Goal: Task Accomplishment & Management: Complete application form

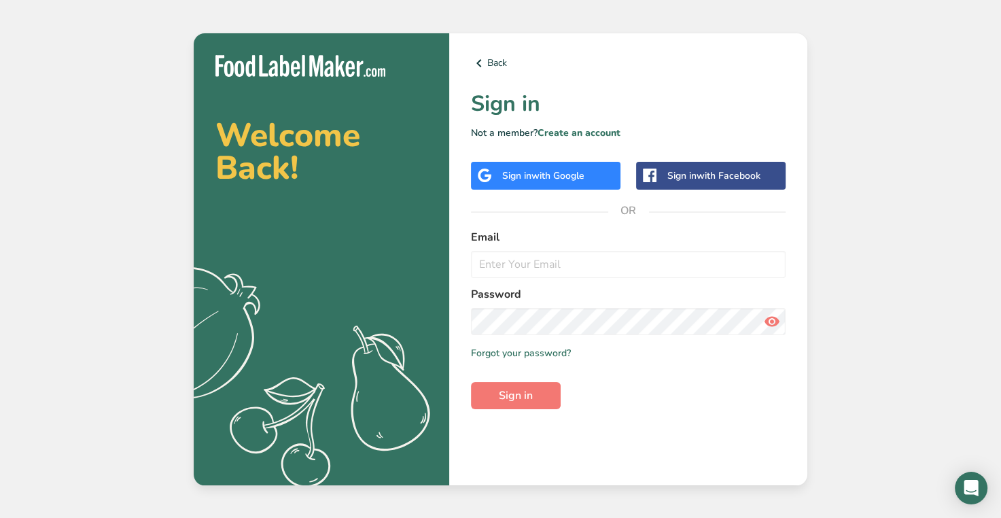
click at [542, 173] on span "with Google" at bounding box center [558, 175] width 53 height 13
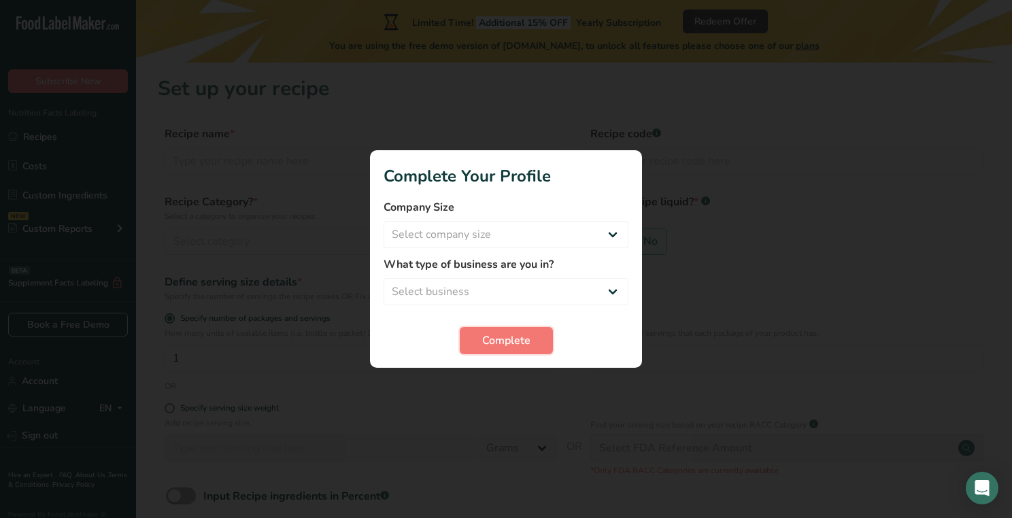
click at [513, 343] on span "Complete" at bounding box center [506, 340] width 48 height 16
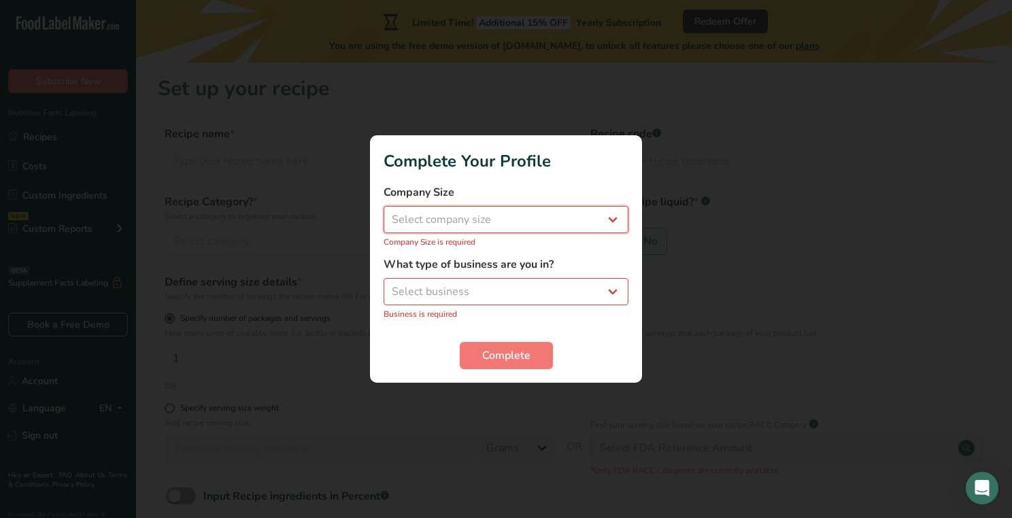
click at [555, 225] on select "Select company size Fewer than 10 Employees 10 to 50 Employees 51 to 500 Employ…" at bounding box center [505, 219] width 245 height 27
select select "1"
click at [383, 213] on select "Select company size Fewer than 10 Employees 10 to 50 Employees 51 to 500 Employ…" at bounding box center [505, 219] width 245 height 27
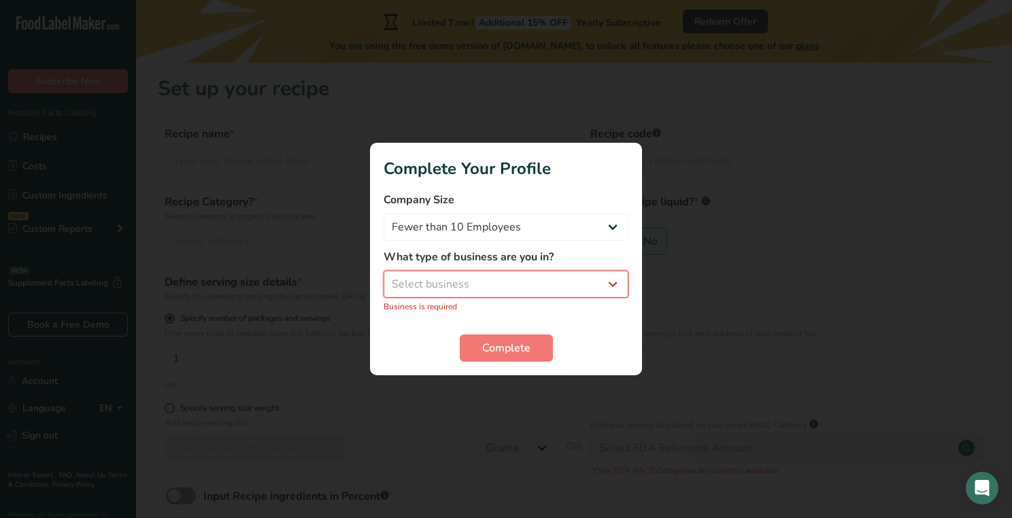
drag, startPoint x: 494, startPoint y: 286, endPoint x: 484, endPoint y: 285, distance: 9.6
click at [494, 286] on select "Select business Packaged Food Manufacturer Restaurant & Cafe Bakery Meal Plans …" at bounding box center [505, 284] width 245 height 27
select select "3"
click at [383, 278] on select "Select business Packaged Food Manufacturer Restaurant & Cafe Bakery Meal Plans …" at bounding box center [505, 284] width 245 height 27
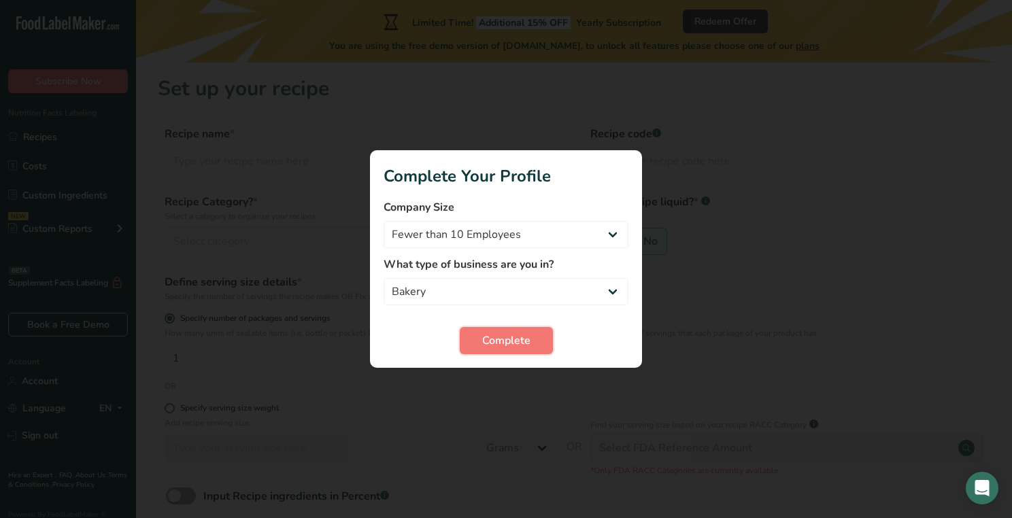
click at [489, 335] on span "Complete" at bounding box center [506, 340] width 48 height 16
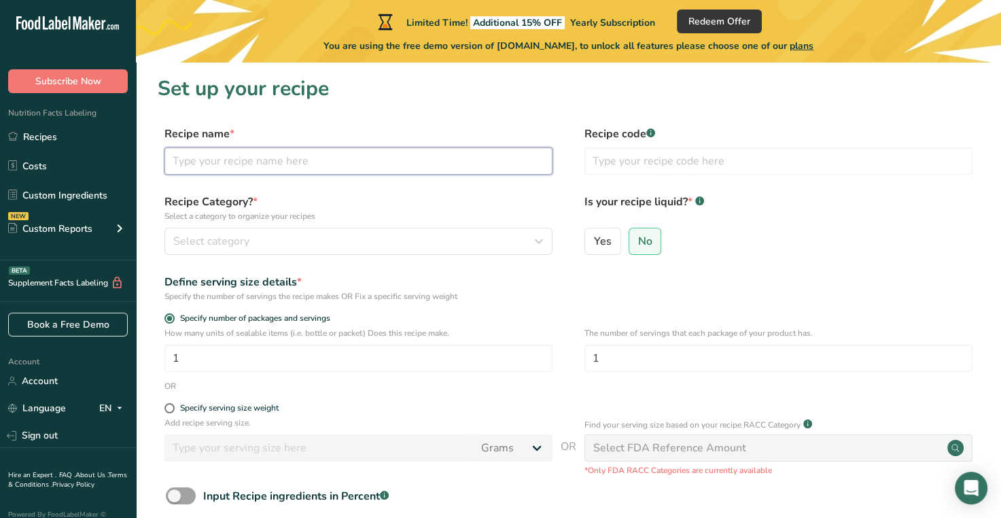
click at [247, 164] on input "text" at bounding box center [359, 161] width 388 height 27
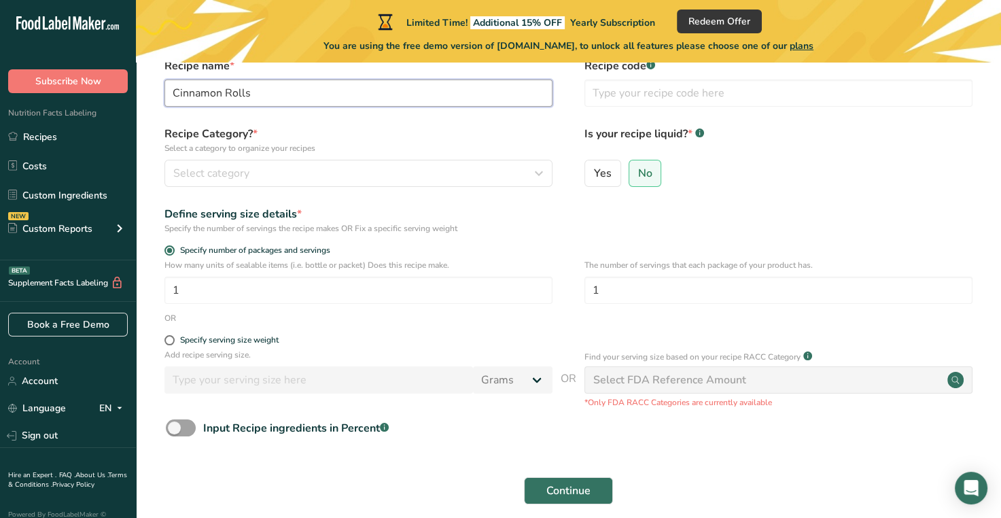
type input "Cinnamon Rolls"
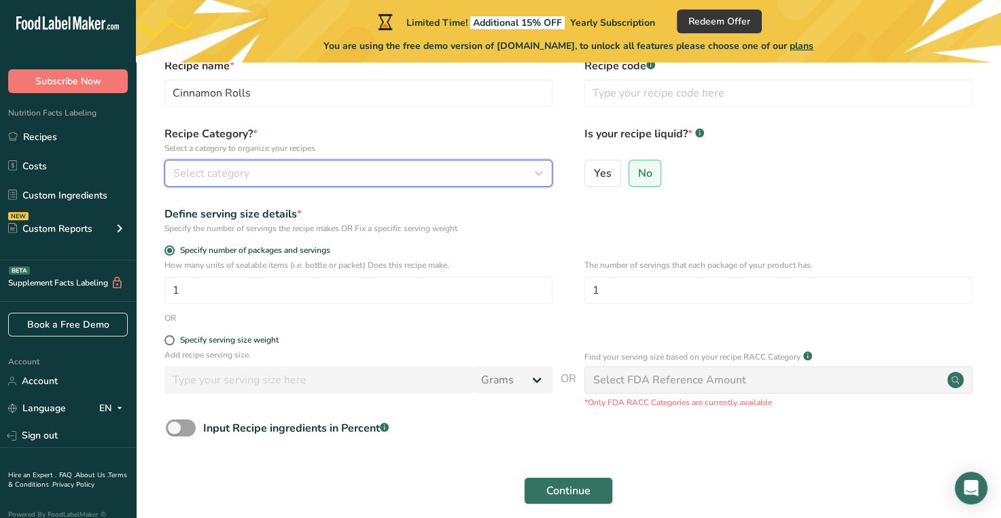
click at [215, 172] on span "Select category" at bounding box center [211, 173] width 76 height 16
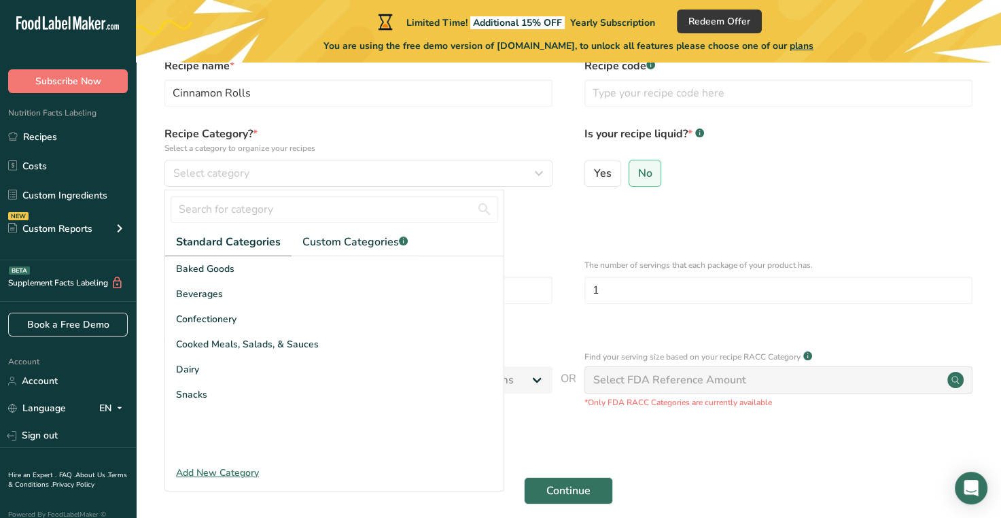
click at [209, 273] on span "Baked Goods" at bounding box center [205, 269] width 58 height 14
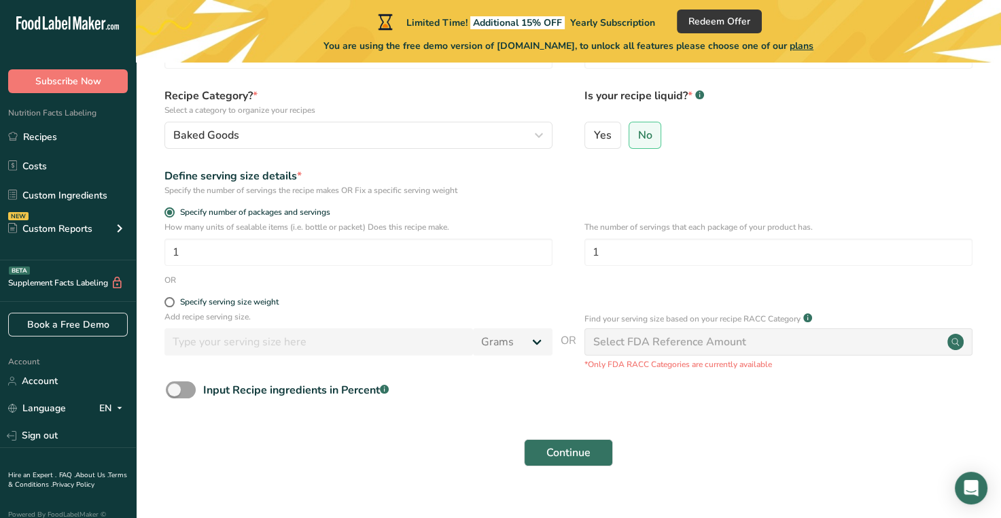
scroll to position [128, 0]
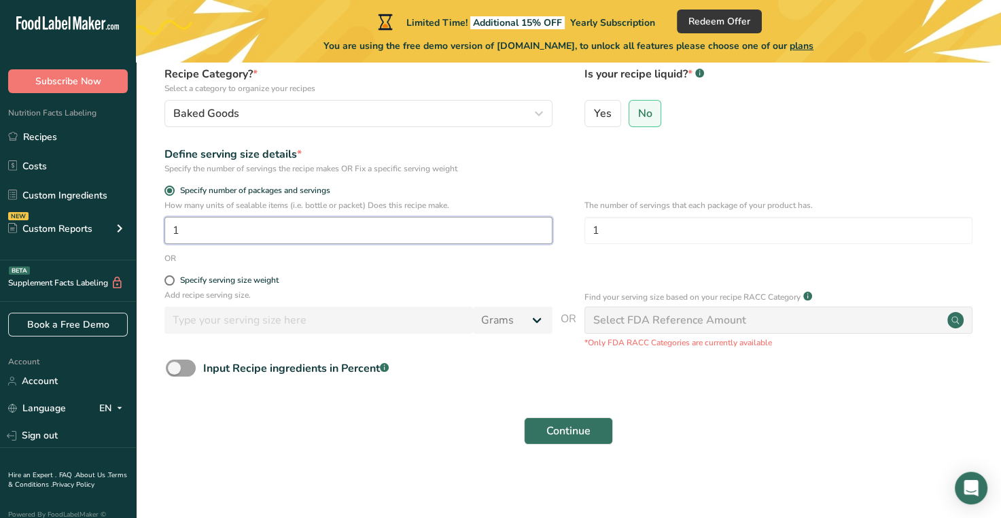
drag, startPoint x: 204, startPoint y: 236, endPoint x: 169, endPoint y: 239, distance: 34.8
click at [169, 239] on input "1" at bounding box center [359, 230] width 388 height 27
type input "12"
click at [170, 278] on span at bounding box center [170, 280] width 10 height 10
click at [170, 278] on input "Specify serving size weight" at bounding box center [169, 280] width 9 height 9
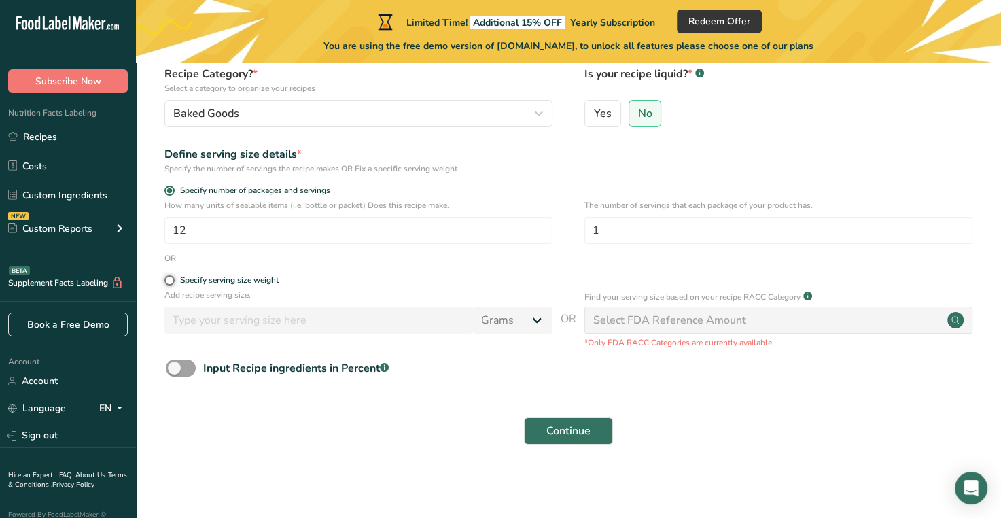
radio input "true"
radio input "false"
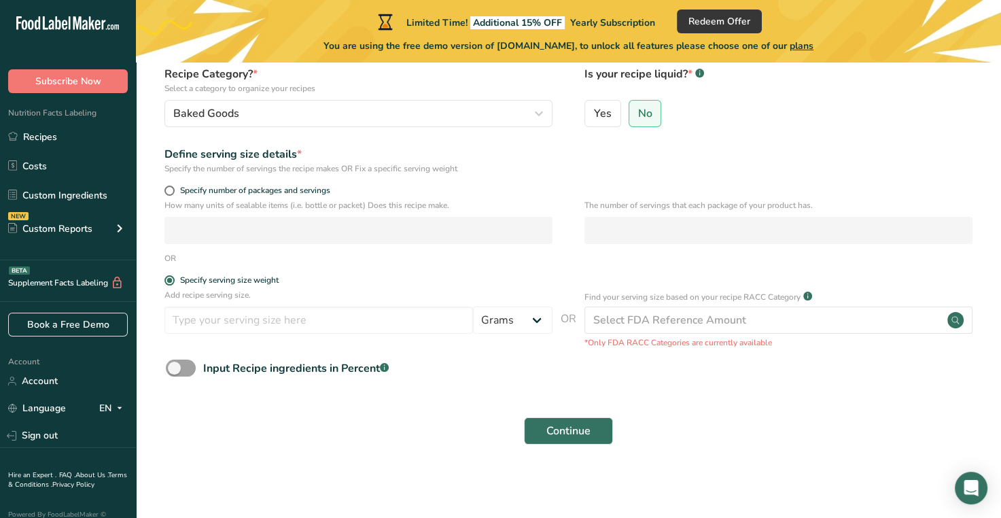
click at [168, 188] on span at bounding box center [170, 191] width 10 height 10
click at [168, 188] on input "Specify number of packages and servings" at bounding box center [169, 190] width 9 height 9
radio input "true"
radio input "false"
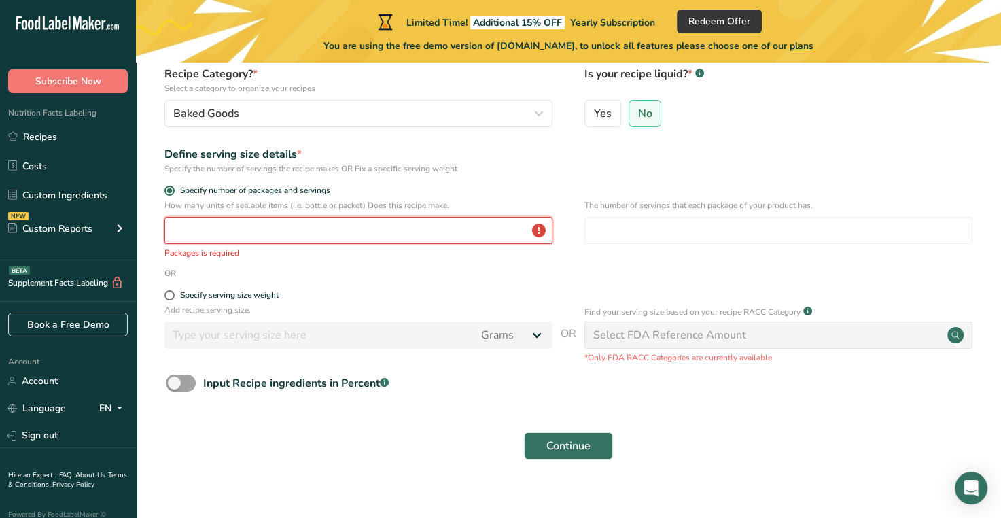
click at [257, 235] on input "number" at bounding box center [359, 230] width 388 height 27
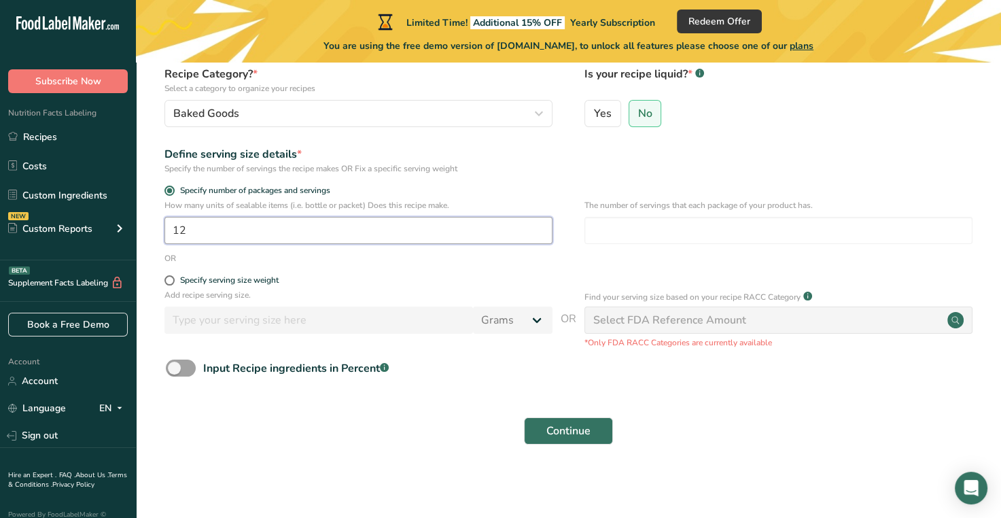
type input "12"
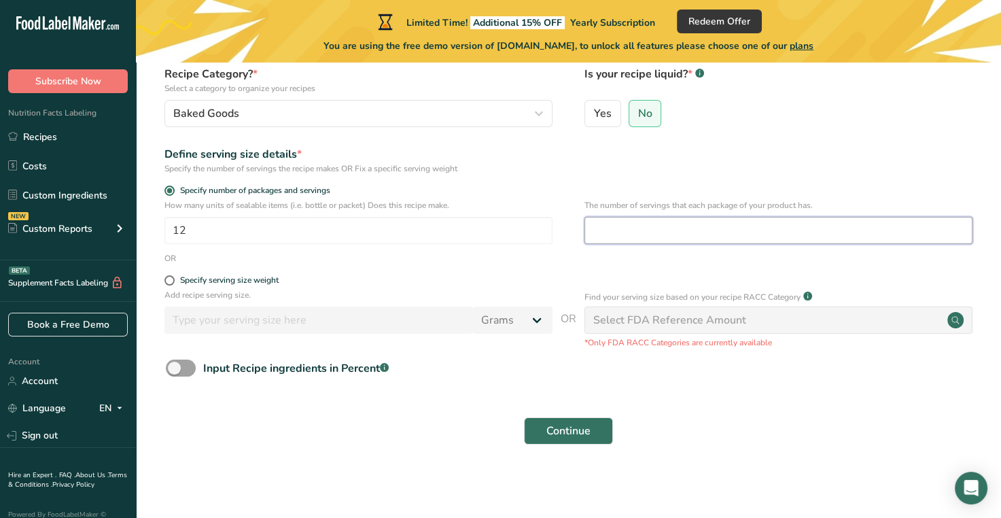
click at [634, 238] on input "number" at bounding box center [779, 230] width 388 height 27
type input "1"
click at [173, 366] on span at bounding box center [181, 368] width 30 height 17
click at [173, 366] on input "Input Recipe ingredients in Percent .a-a{fill:#347362;}.b-a{fill:#fff;}" at bounding box center [170, 368] width 9 height 9
checkbox input "true"
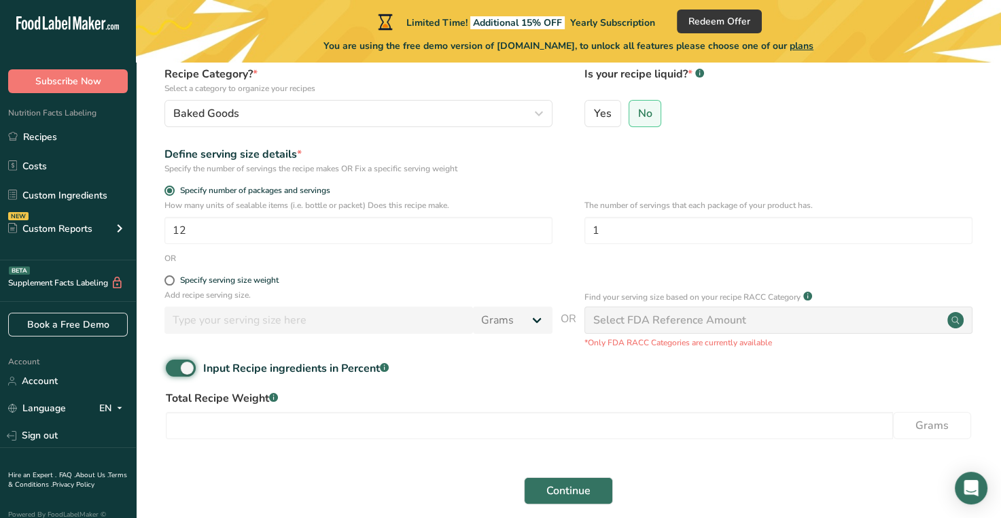
scroll to position [188, 0]
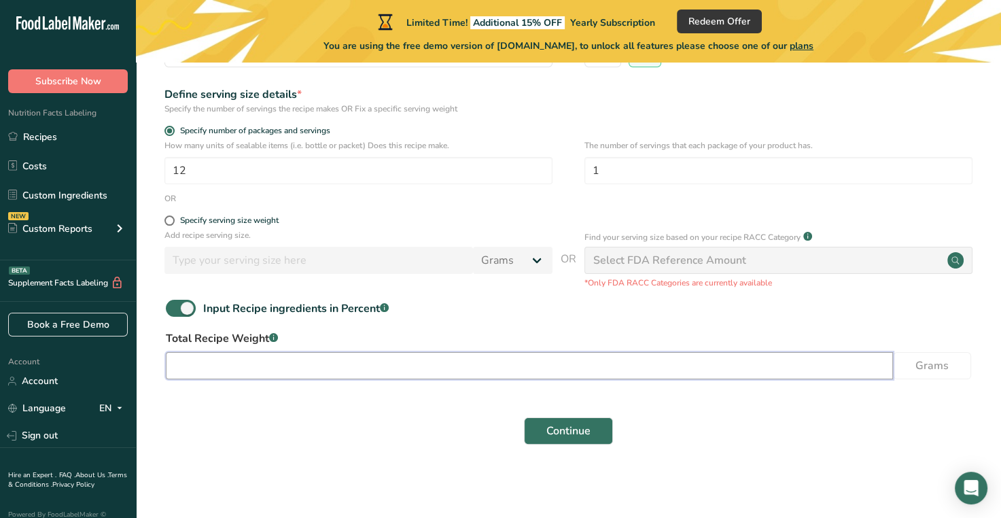
click at [295, 373] on input "number" at bounding box center [529, 365] width 727 height 27
click at [258, 365] on input "number" at bounding box center [529, 365] width 727 height 27
type input "1464"
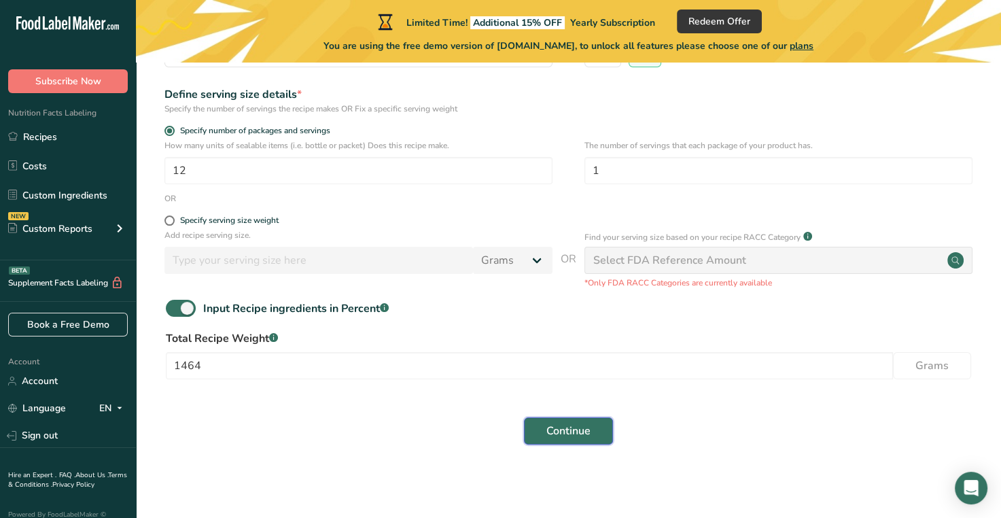
click at [548, 428] on span "Continue" at bounding box center [569, 431] width 44 height 16
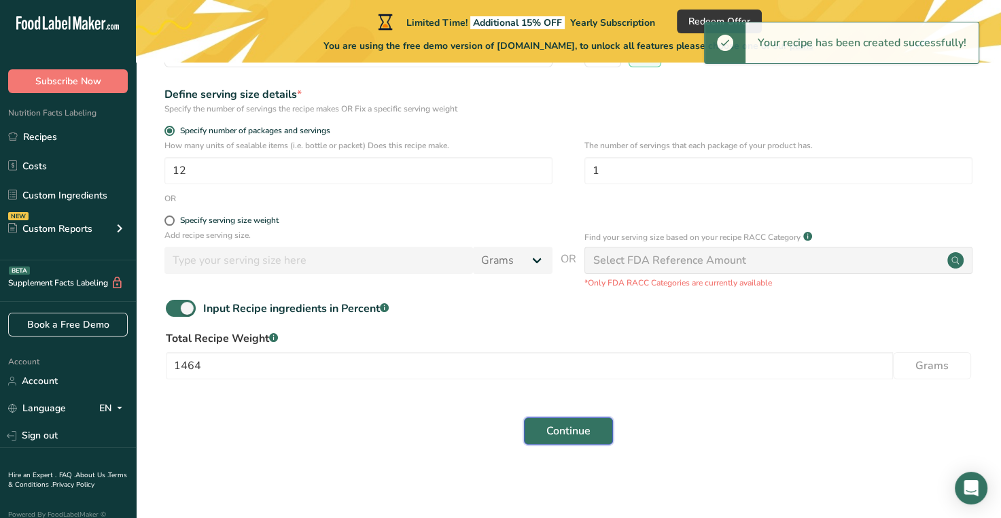
scroll to position [171, 0]
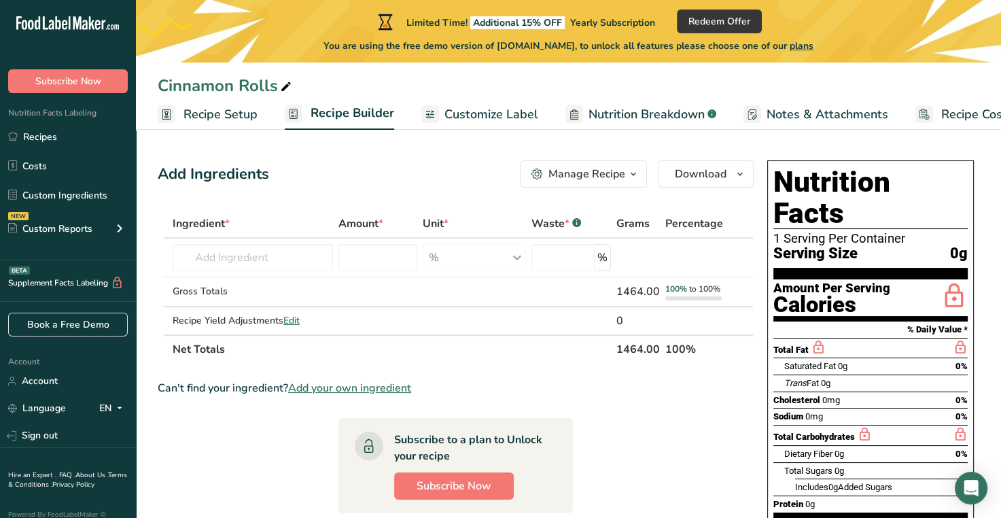
click at [629, 172] on icon "button" at bounding box center [633, 174] width 11 height 17
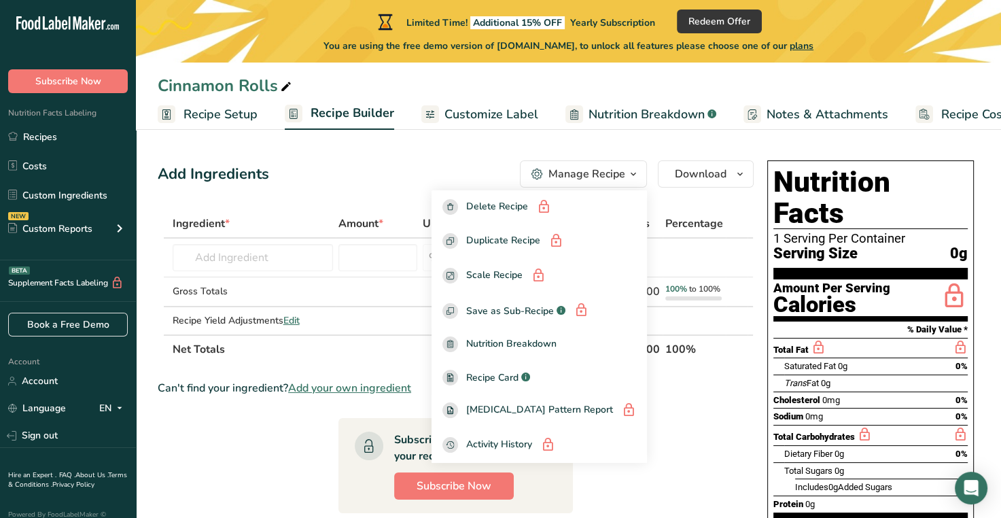
click at [640, 169] on span "button" at bounding box center [633, 174] width 16 height 16
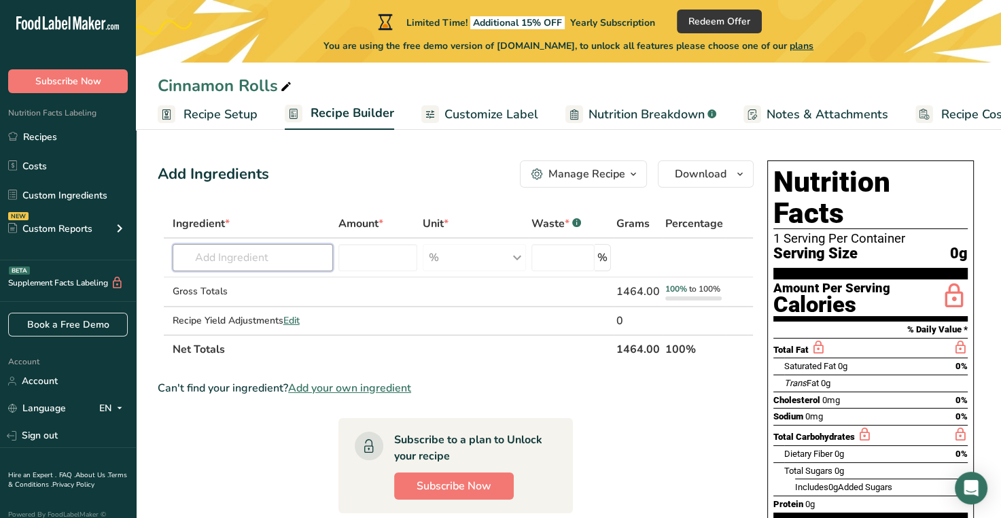
click at [213, 258] on input "text" at bounding box center [253, 257] width 160 height 27
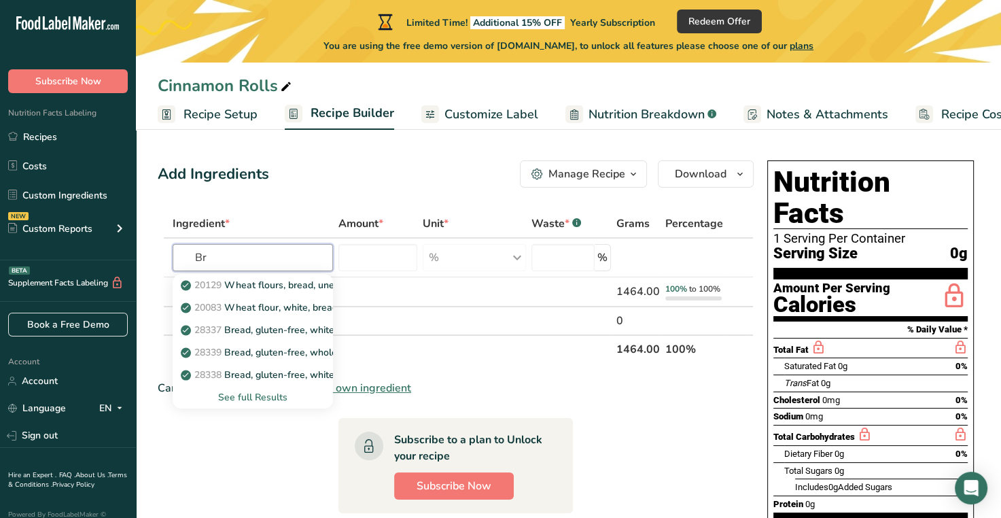
type input "B"
type input "bread flour"
click at [242, 396] on div "See full Results" at bounding box center [253, 397] width 139 height 14
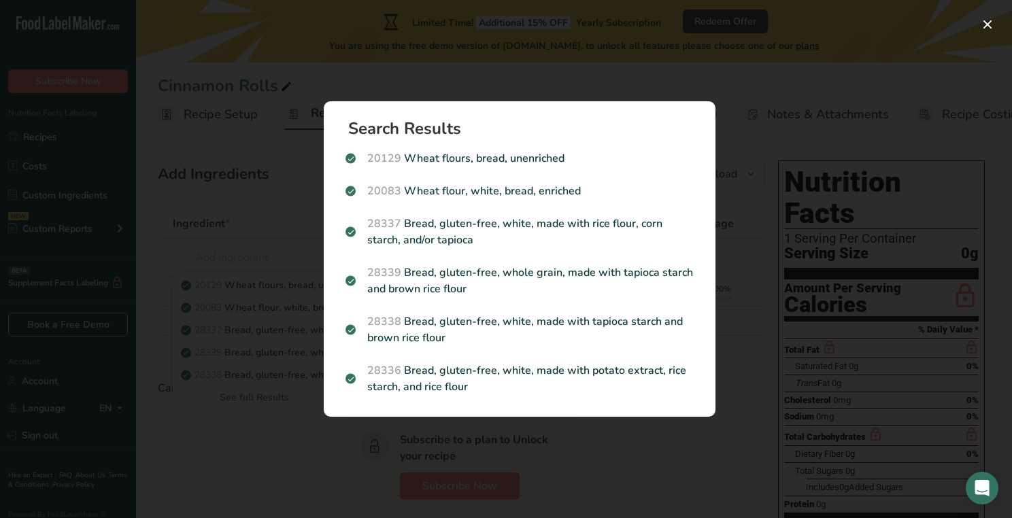
click at [487, 195] on p "20083 Wheat flour, white, bread, enriched" at bounding box center [519, 191] width 348 height 16
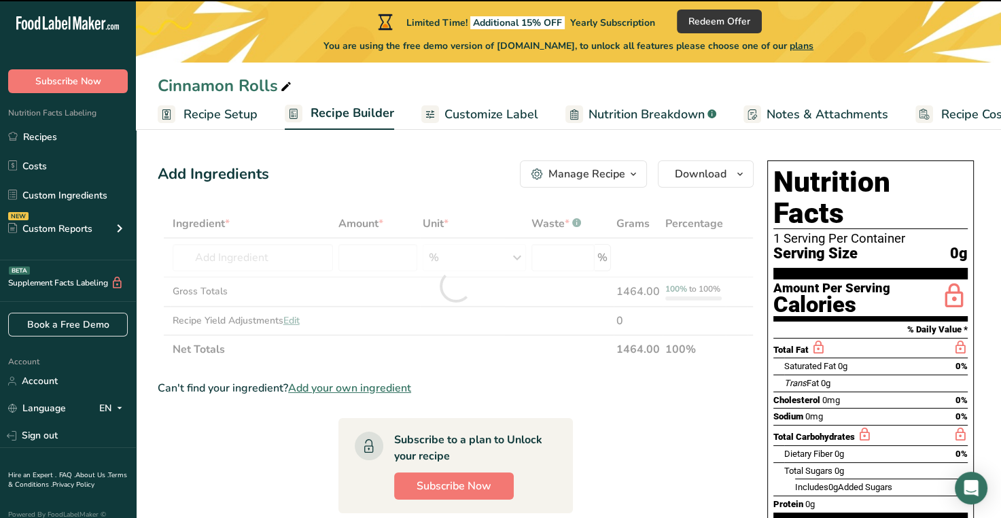
type input "0"
